Goal: Navigation & Orientation: Find specific page/section

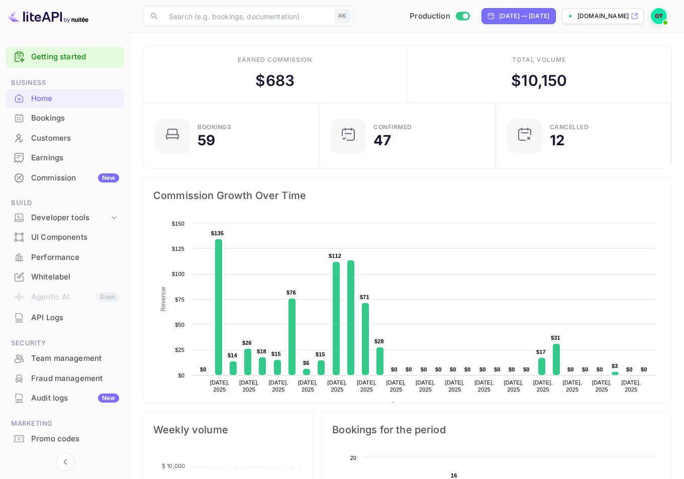
scroll to position [25, 0]
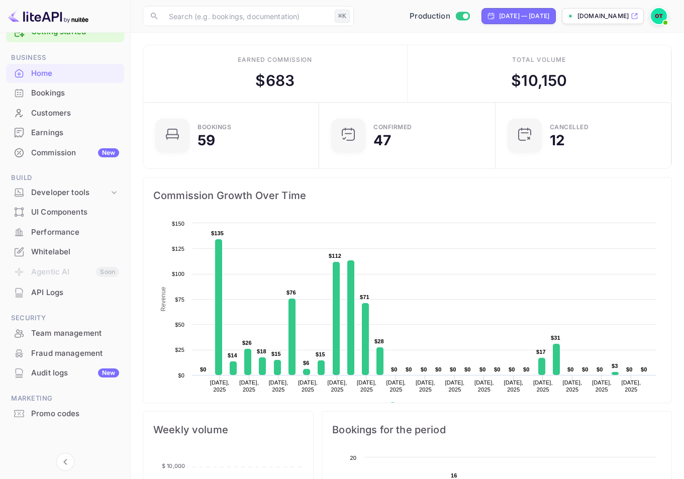
click at [74, 252] on div "Whitelabel" at bounding box center [75, 252] width 88 height 12
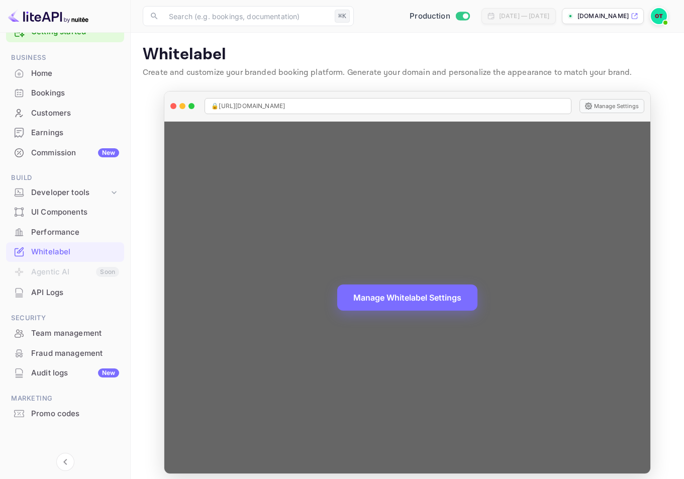
click at [590, 107] on icon at bounding box center [588, 105] width 7 height 7
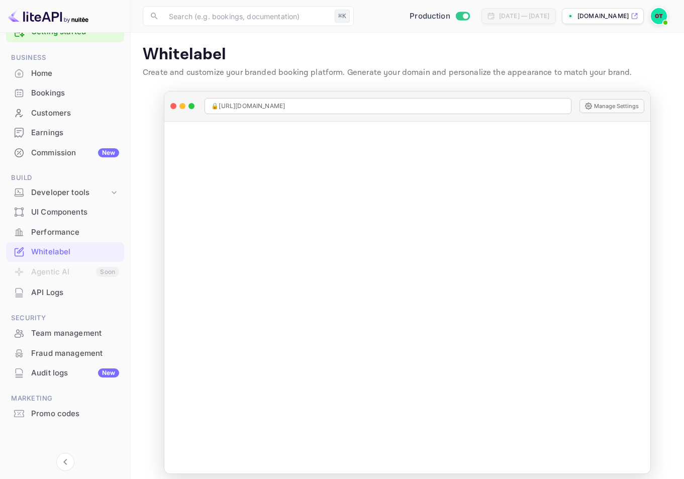
click at [89, 77] on div "Home" at bounding box center [75, 74] width 88 height 12
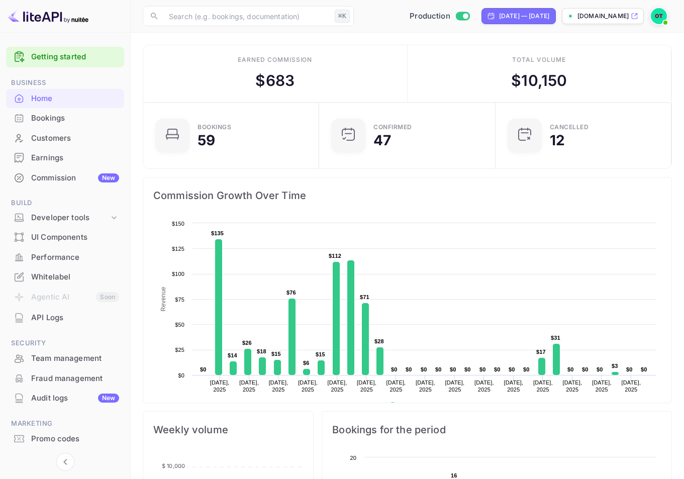
click at [50, 174] on div "Commission New" at bounding box center [75, 178] width 88 height 12
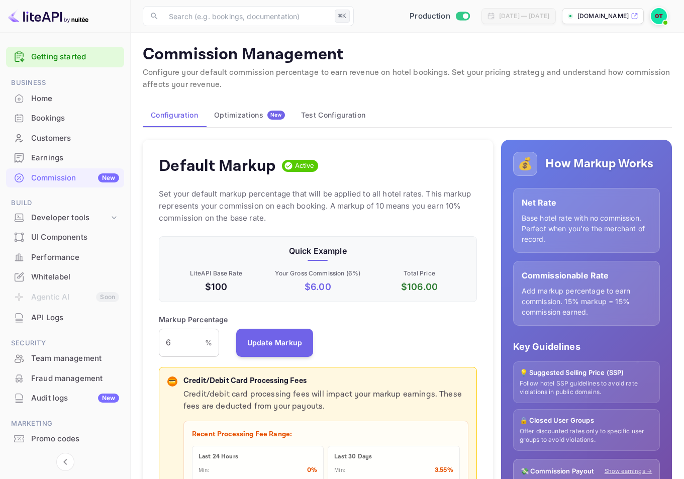
click at [46, 100] on div "Home" at bounding box center [75, 99] width 88 height 12
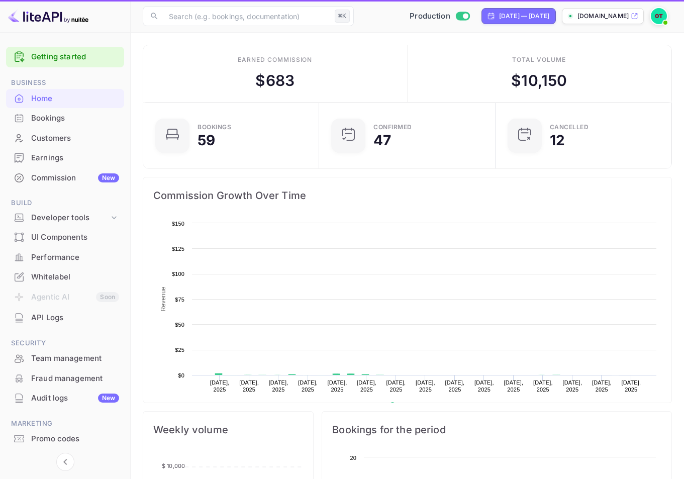
scroll to position [156, 162]
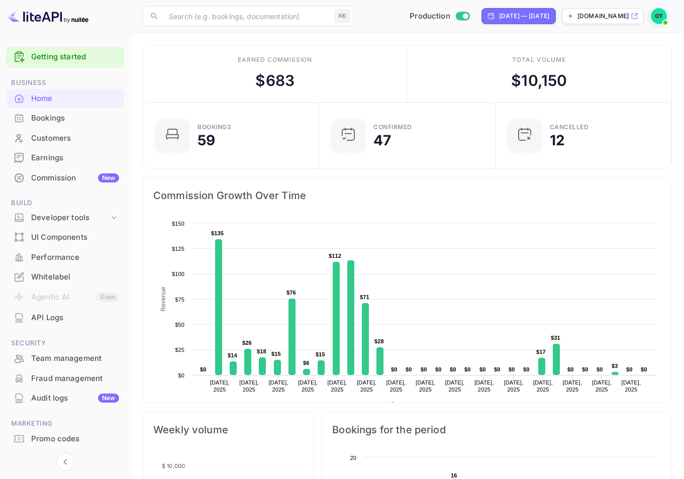
click at [50, 174] on div "Commission New" at bounding box center [75, 178] width 88 height 12
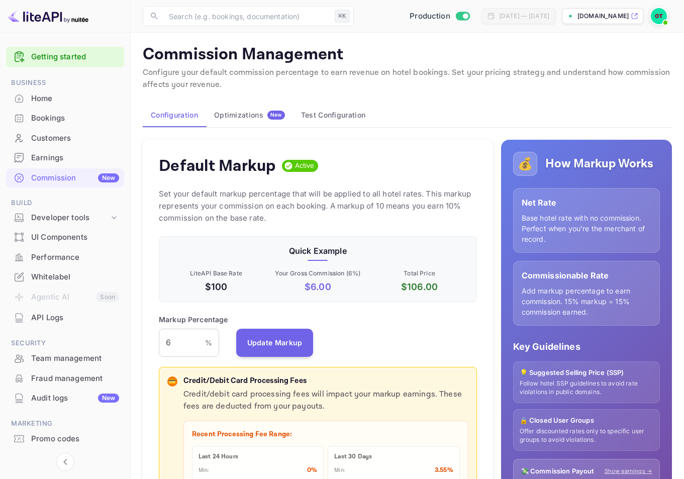
scroll to position [171, 310]
click at [258, 111] on div "Optimizations New" at bounding box center [249, 115] width 71 height 9
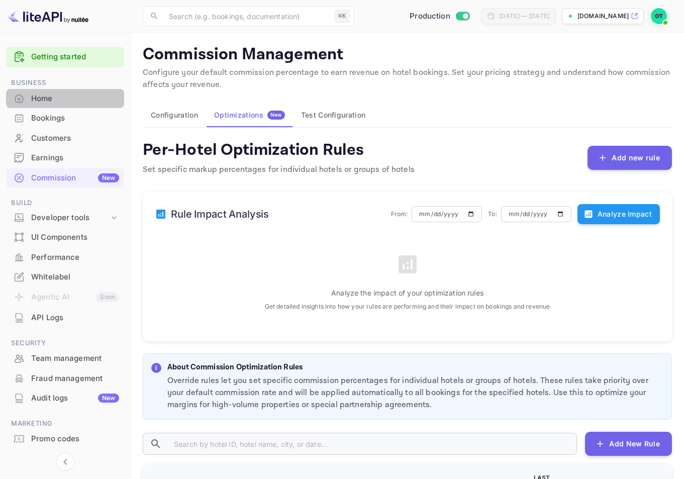
click at [31, 94] on div "Home" at bounding box center [75, 99] width 88 height 12
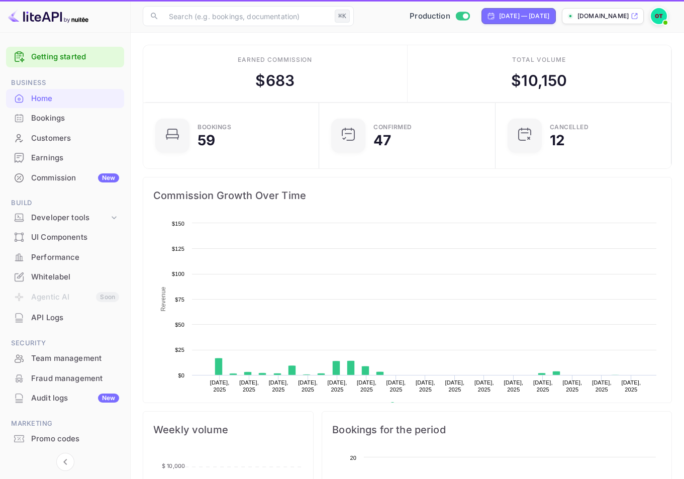
scroll to position [156, 162]
